Goal: Task Accomplishment & Management: Manage account settings

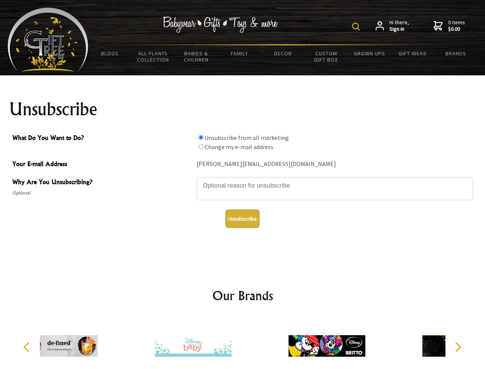
click at [357, 26] on img at bounding box center [356, 27] width 8 height 8
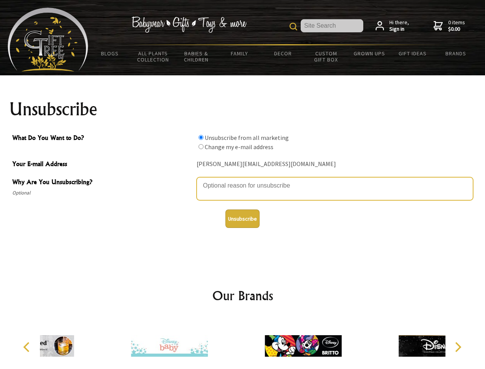
click at [243, 180] on textarea "Why Are You Unsubscribing?" at bounding box center [335, 188] width 276 height 23
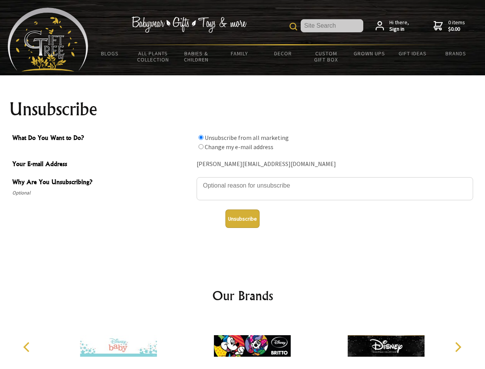
click at [201, 137] on input "What Do You Want to Do?" at bounding box center [200, 137] width 5 height 5
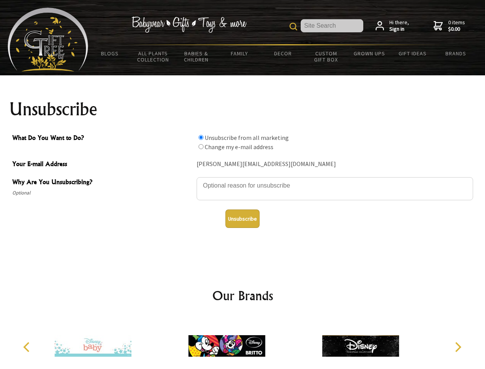
click at [201, 146] on input "What Do You Want to Do?" at bounding box center [200, 146] width 5 height 5
radio input "true"
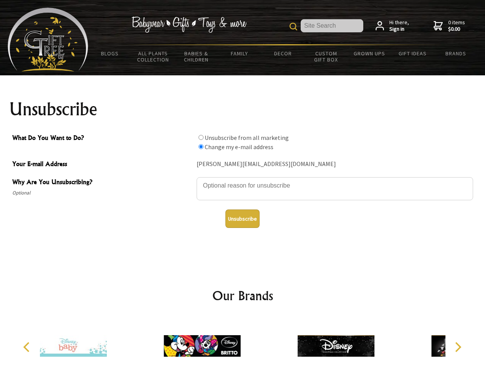
click at [242, 218] on button "Unsubscribe" at bounding box center [242, 218] width 34 height 18
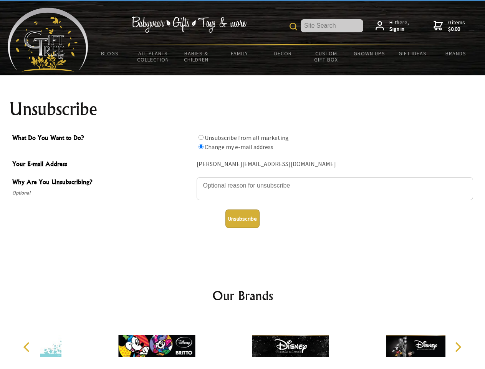
click at [252, 342] on img at bounding box center [290, 346] width 77 height 58
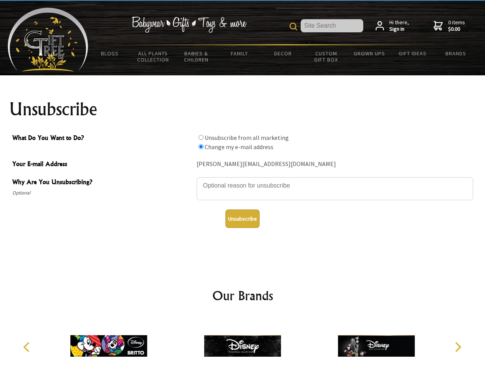
click at [28, 347] on icon "Previous" at bounding box center [27, 347] width 10 height 10
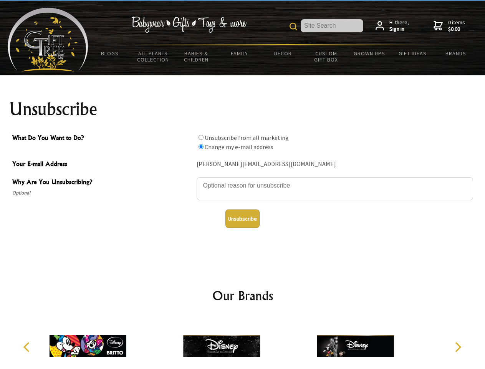
click at [458, 347] on icon "Next" at bounding box center [457, 347] width 10 height 10
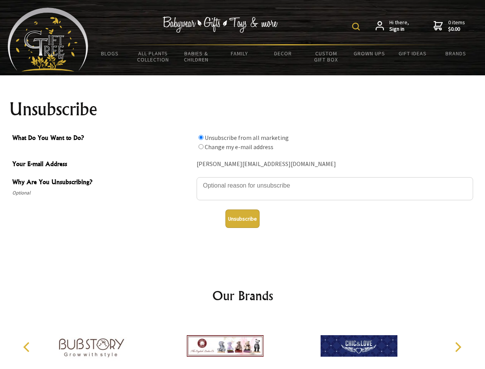
click at [357, 26] on img at bounding box center [356, 27] width 8 height 8
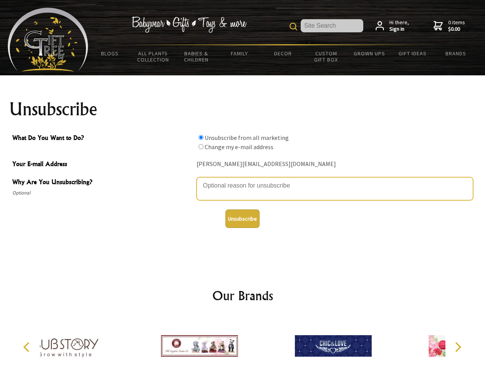
click at [243, 180] on textarea "Why Are You Unsubscribing?" at bounding box center [335, 188] width 276 height 23
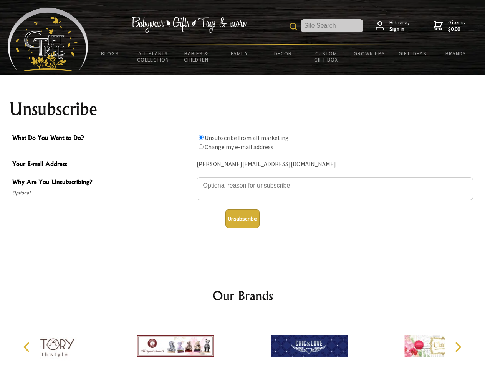
click at [201, 137] on input "What Do You Want to Do?" at bounding box center [200, 137] width 5 height 5
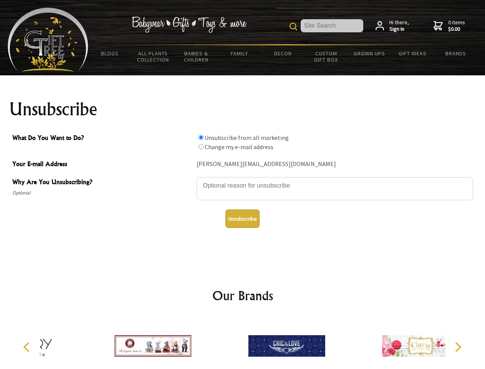
click at [201, 146] on input "What Do You Want to Do?" at bounding box center [200, 146] width 5 height 5
radio input "true"
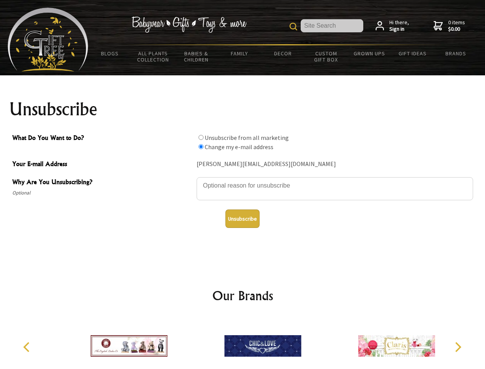
click at [242, 218] on button "Unsubscribe" at bounding box center [242, 218] width 34 height 18
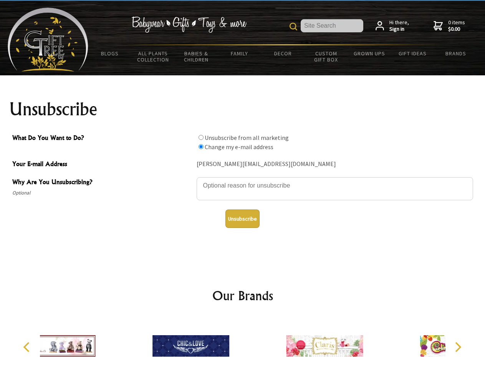
click at [28, 347] on icon "Previous" at bounding box center [27, 347] width 10 height 10
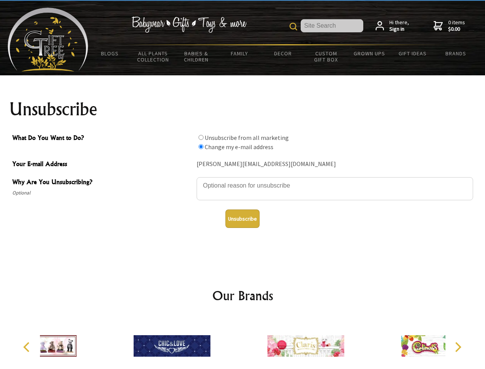
click at [458, 347] on icon "Next" at bounding box center [457, 347] width 10 height 10
